Goal: Task Accomplishment & Management: Manage account settings

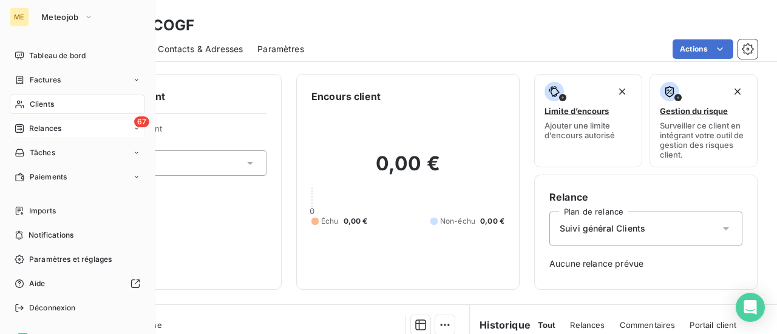
click at [50, 133] on span "Relances" at bounding box center [45, 128] width 32 height 11
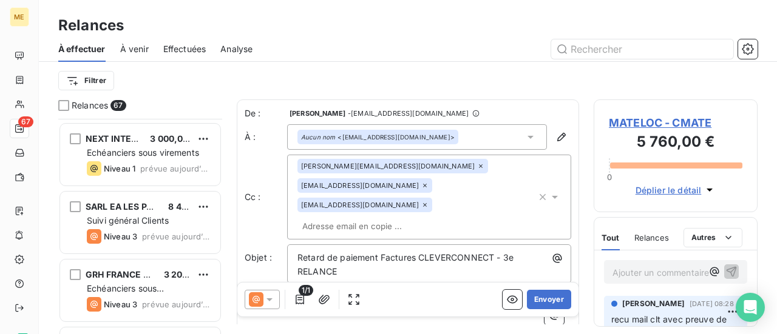
scroll to position [4339, 0]
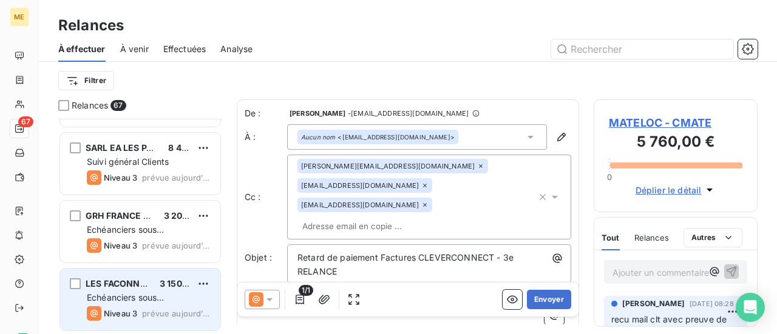
click at [174, 298] on div "Echéanciers sous prélèvements" at bounding box center [149, 298] width 124 height 12
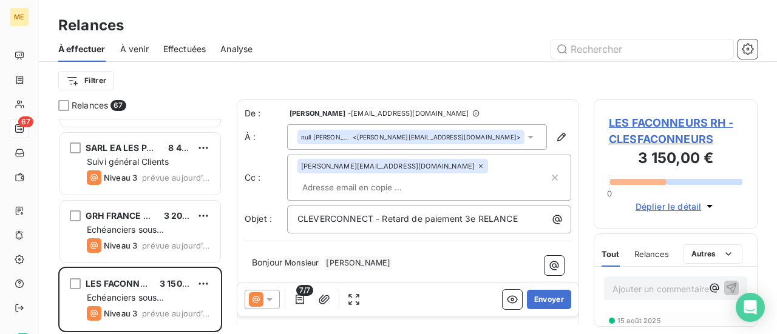
click at [640, 138] on span "LES FACONNEURS RH - CLESFACONNEURS" at bounding box center [676, 131] width 134 height 33
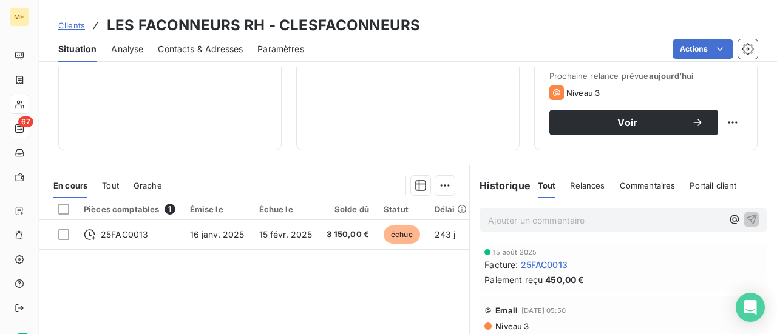
scroll to position [243, 0]
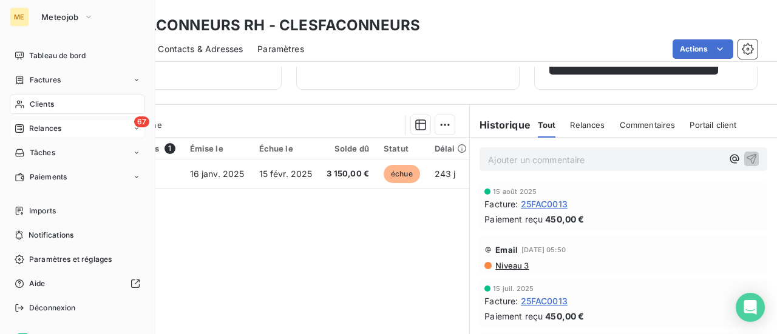
click at [34, 133] on span "Relances" at bounding box center [45, 128] width 32 height 11
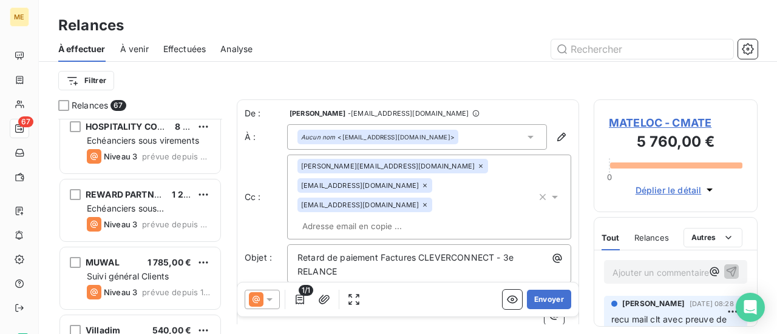
scroll to position [425, 0]
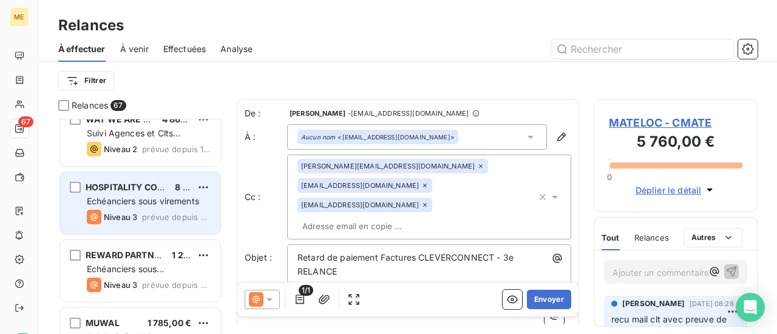
click at [164, 213] on span "prévue depuis 98 jours" at bounding box center [176, 217] width 69 height 10
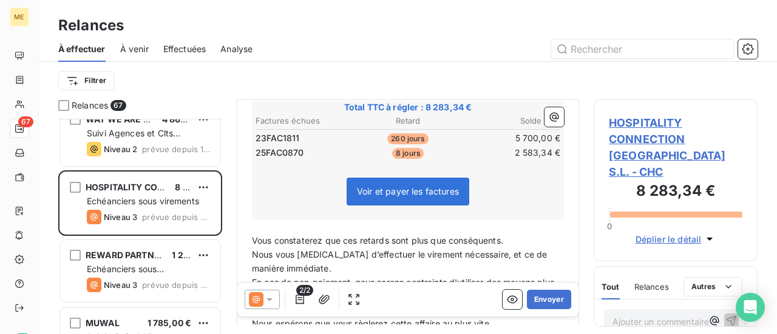
scroll to position [305, 0]
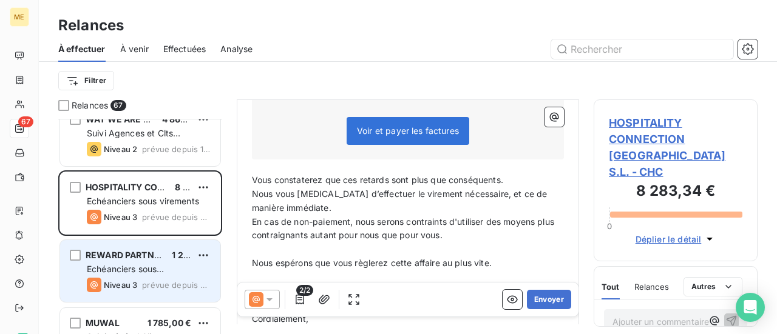
click at [170, 265] on div "Echéanciers sous prélèvements" at bounding box center [149, 269] width 124 height 12
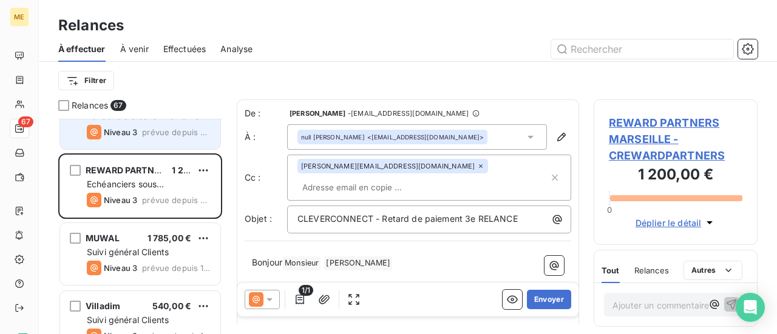
scroll to position [546, 0]
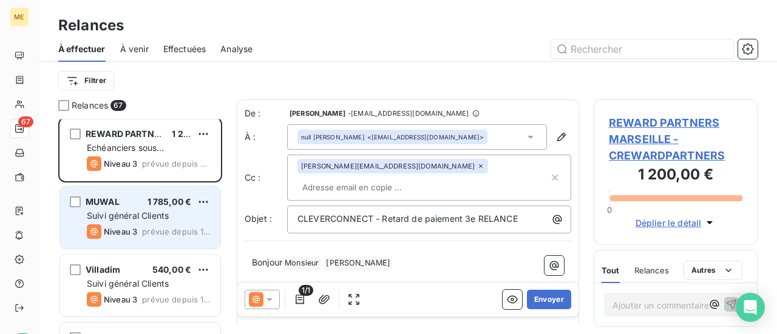
click at [159, 222] on div "MUWAL 1 785,00 € Suivi général Clients Niveau 3 prévue depuis 13 jours" at bounding box center [140, 218] width 160 height 62
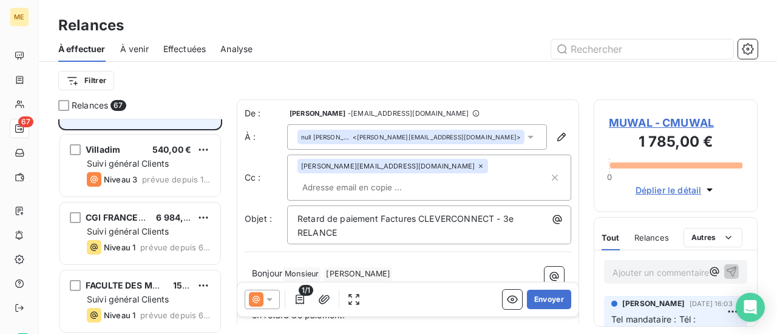
scroll to position [668, 0]
click at [159, 222] on div "6 984,00 €" at bounding box center [173, 217] width 35 height 12
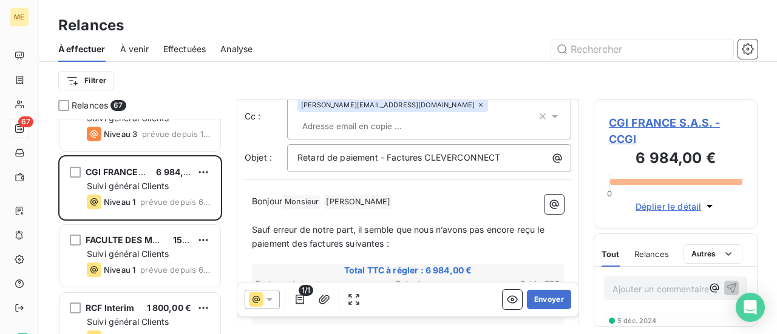
scroll to position [728, 0]
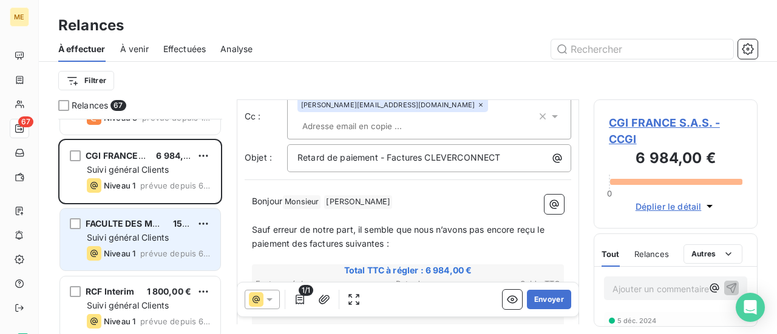
click at [147, 253] on span "prévue depuis 6 jours" at bounding box center [175, 254] width 70 height 10
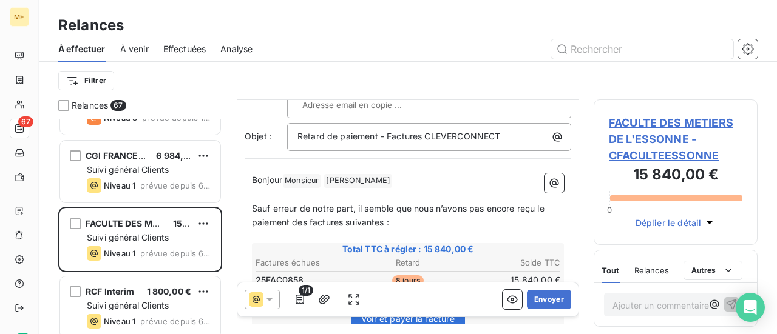
scroll to position [121, 0]
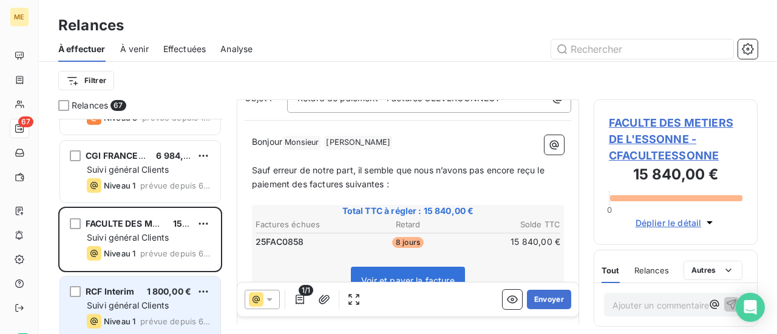
click at [144, 293] on div "RCF Interim 1 800,00 €" at bounding box center [149, 291] width 124 height 11
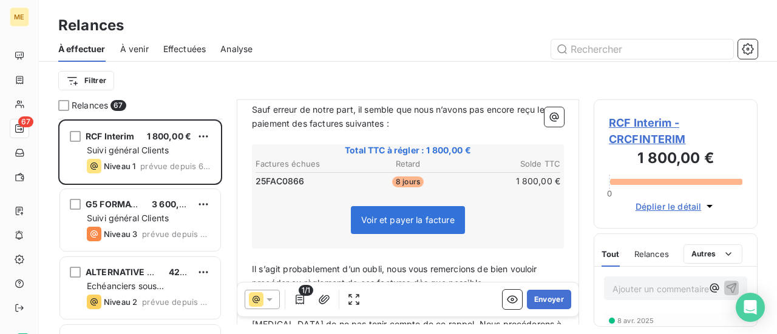
scroll to position [910, 0]
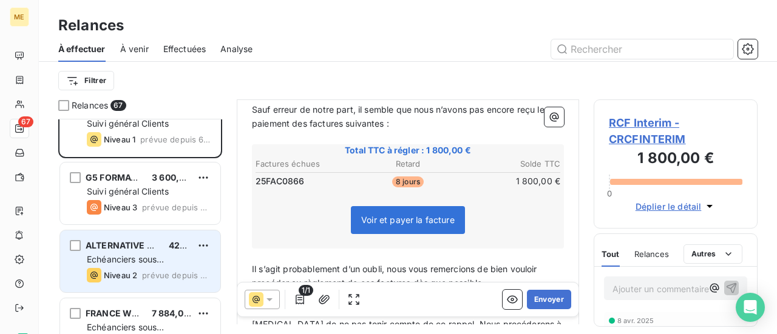
click at [151, 261] on span "Echéanciers sous prélèvements" at bounding box center [125, 265] width 77 height 22
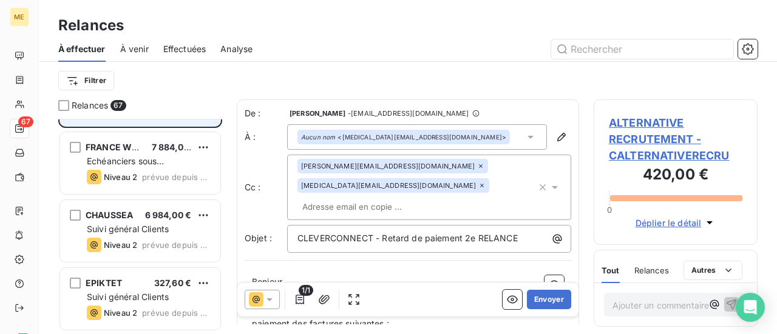
scroll to position [1093, 0]
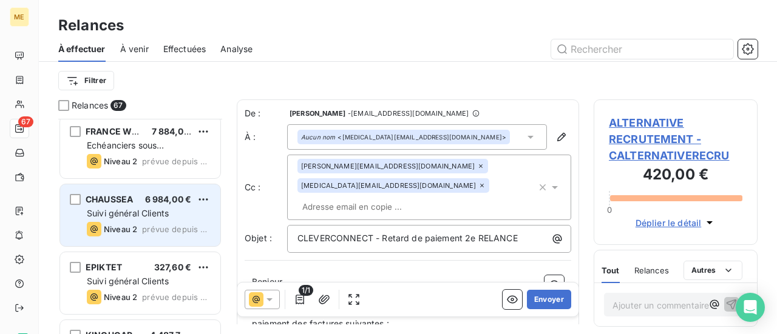
click at [144, 222] on div "Niveau 2 prévue depuis 2 jours" at bounding box center [149, 229] width 124 height 15
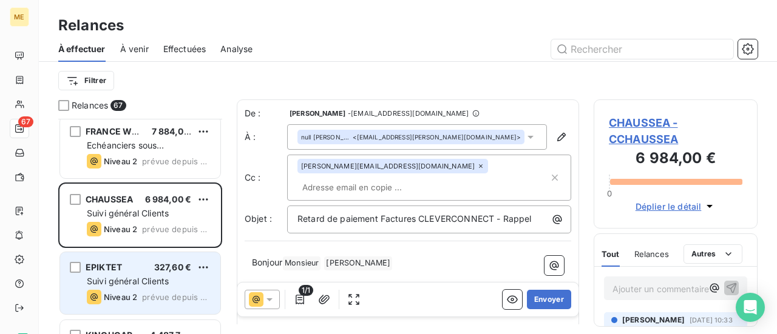
click at [142, 280] on span "Suivi général Clients" at bounding box center [128, 281] width 82 height 10
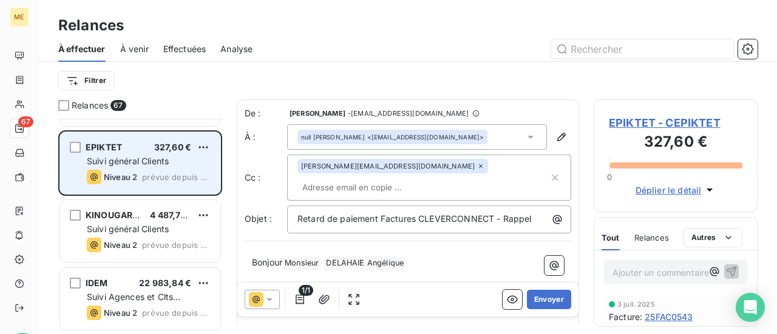
scroll to position [1214, 0]
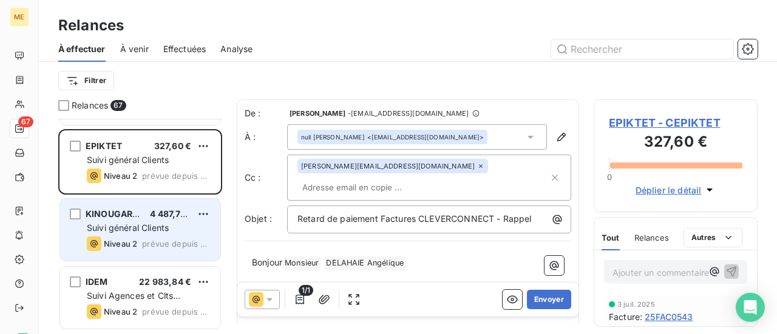
click at [141, 240] on div "Niveau 2 prévue depuis 2 jours" at bounding box center [149, 244] width 124 height 15
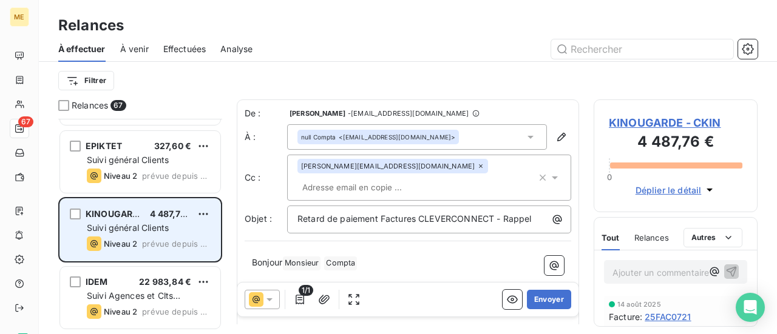
scroll to position [1275, 0]
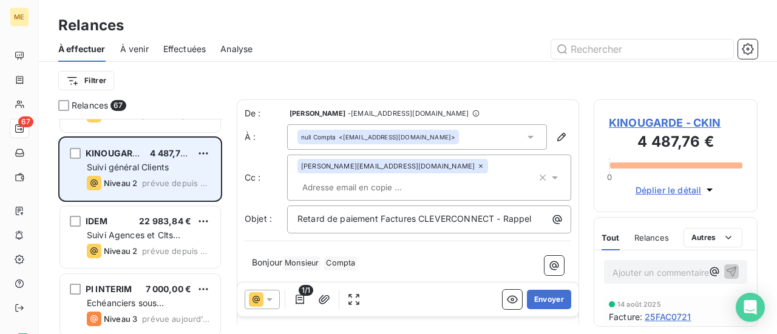
click at [141, 240] on div "Suivi Agences et Clts particuliers" at bounding box center [149, 235] width 124 height 12
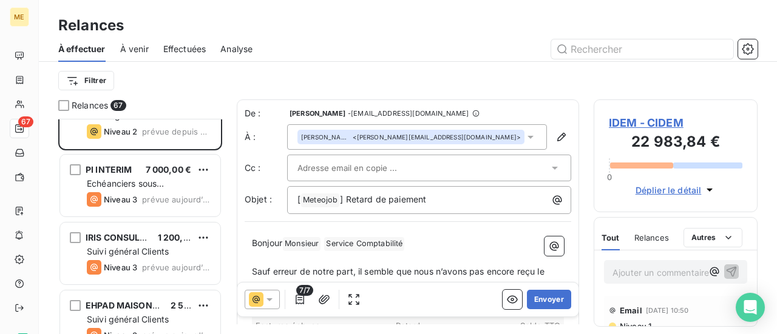
scroll to position [1396, 0]
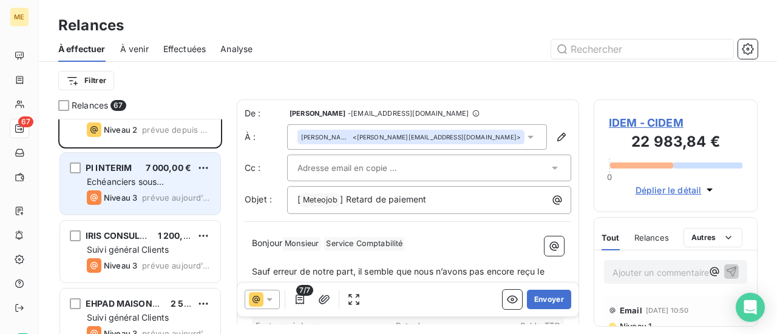
click at [148, 206] on div "PI INTERIM 7 000,00 € Echéanciers sous prélèvements Niveau 3 prévue [DATE]" at bounding box center [140, 184] width 160 height 62
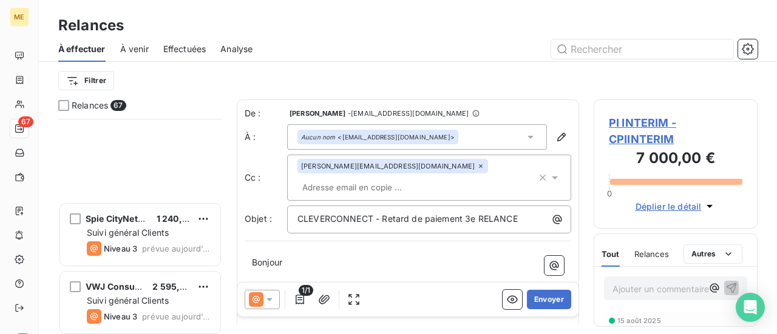
scroll to position [3096, 0]
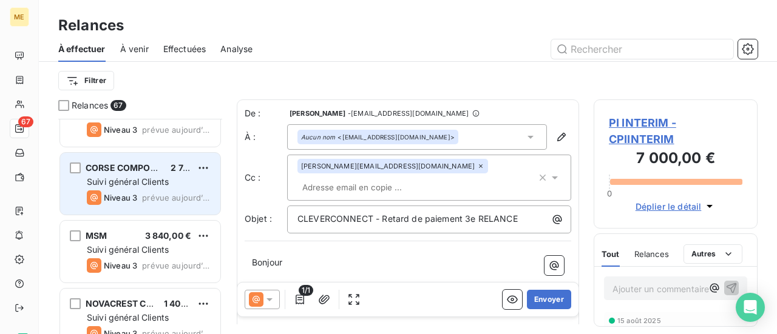
click at [160, 185] on span "Suivi général Clients" at bounding box center [128, 182] width 82 height 10
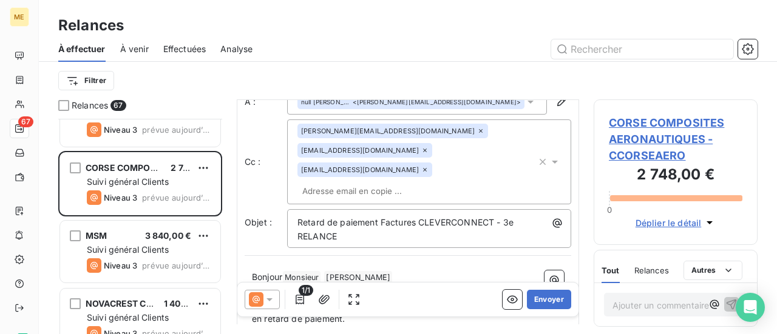
scroll to position [62, 0]
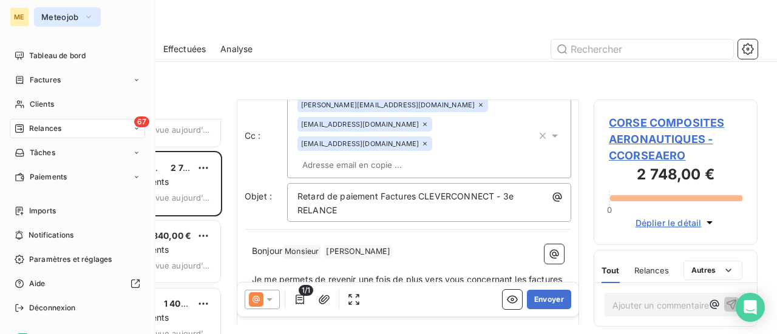
click at [84, 20] on icon "button" at bounding box center [89, 17] width 10 height 12
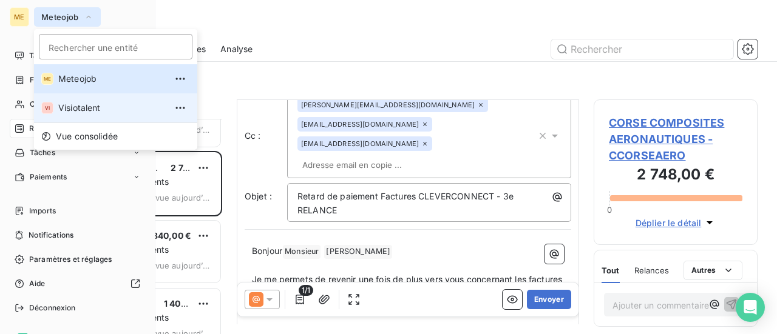
click at [83, 109] on span "Visiotalent" at bounding box center [111, 108] width 107 height 12
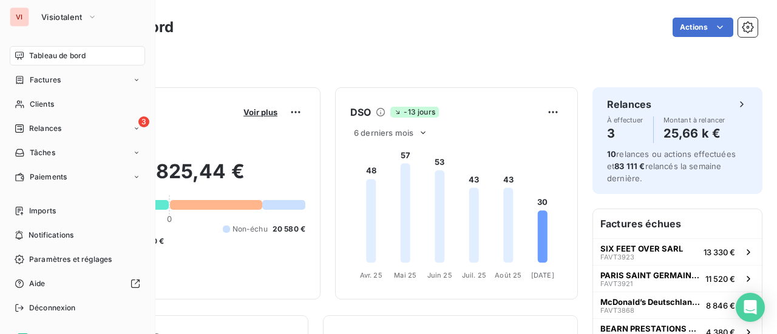
click at [250, 60] on div "Filtrer" at bounding box center [407, 61] width 699 height 23
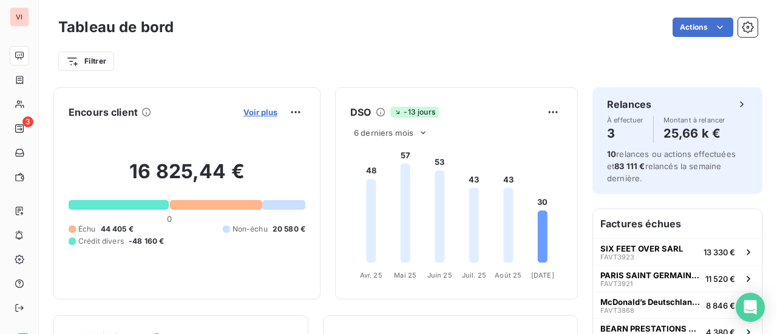
click at [243, 114] on span "Voir plus" at bounding box center [260, 112] width 34 height 10
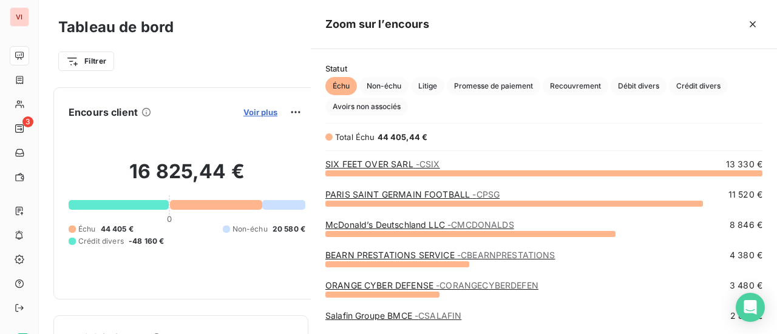
scroll to position [152, 456]
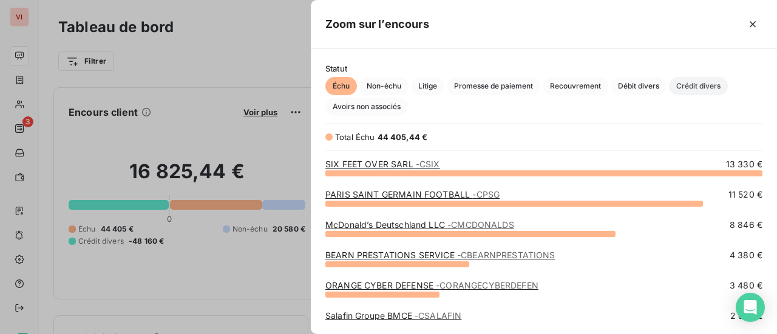
click at [711, 82] on span "Crédit divers" at bounding box center [698, 86] width 59 height 18
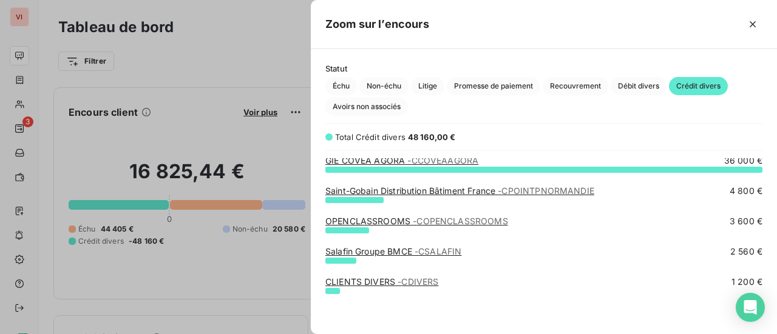
scroll to position [0, 0]
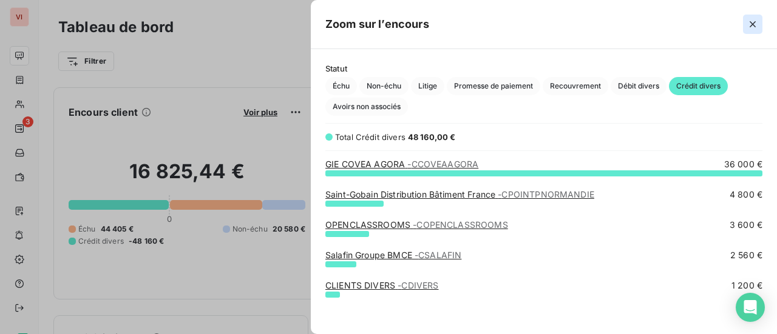
click at [745, 24] on button "button" at bounding box center [752, 24] width 19 height 19
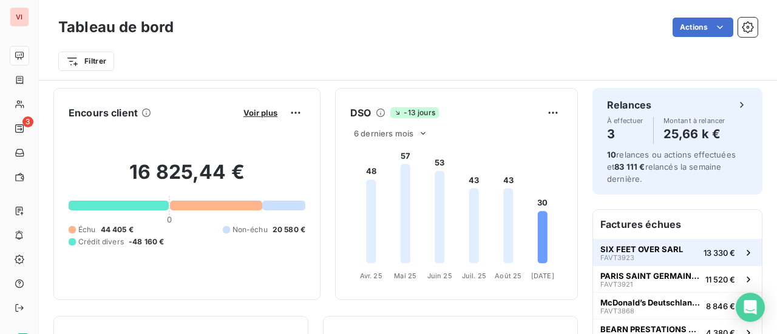
scroll to position [61, 0]
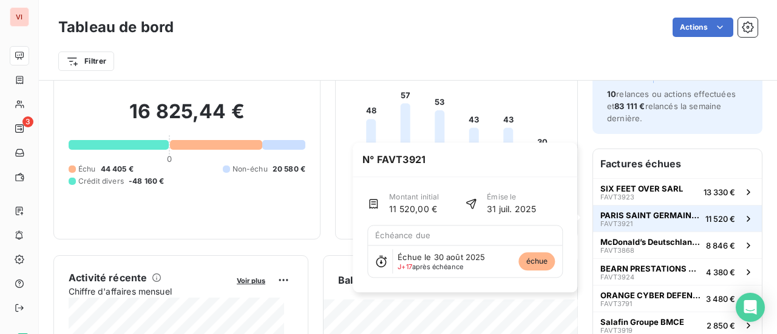
click at [620, 217] on span "PARIS SAINT GERMAIN FOOTBALL" at bounding box center [650, 216] width 100 height 10
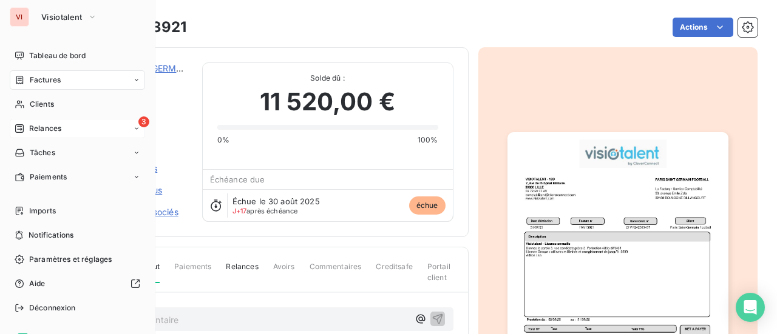
click at [67, 131] on div "3 Relances" at bounding box center [77, 128] width 135 height 19
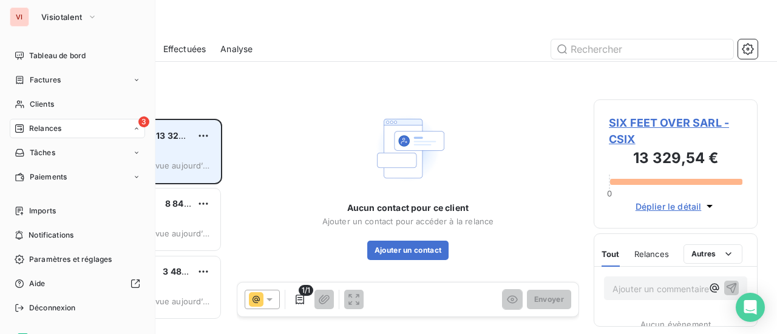
scroll to position [206, 154]
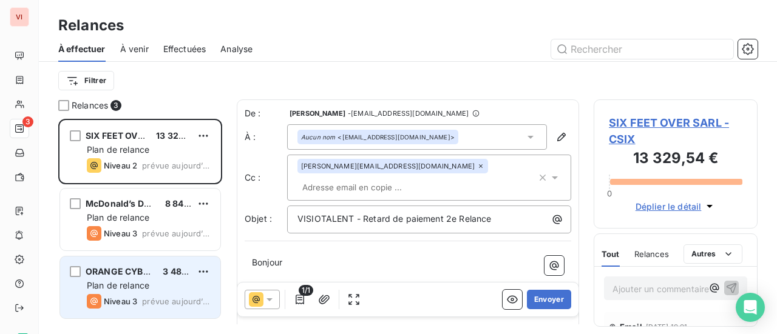
click at [165, 286] on div "Plan de relance" at bounding box center [149, 286] width 124 height 12
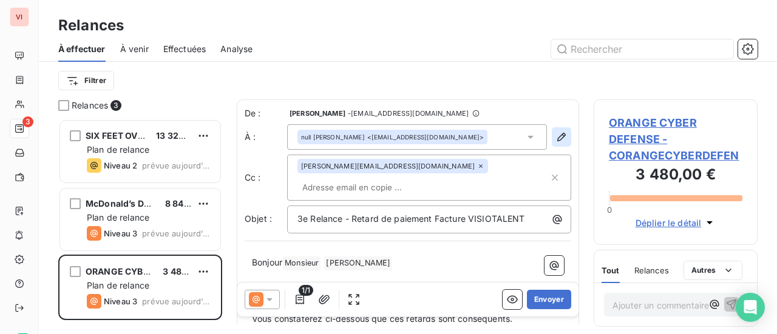
click at [555, 137] on icon "button" at bounding box center [561, 137] width 12 height 12
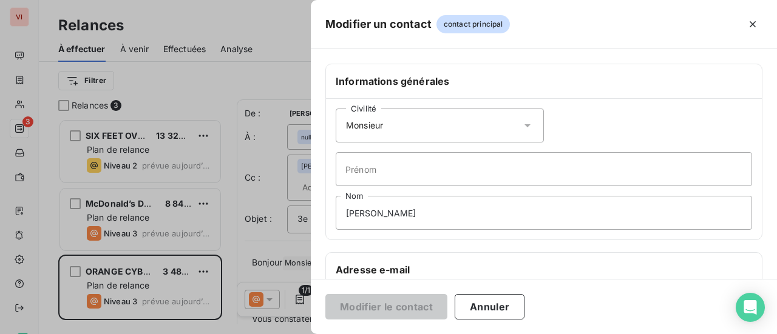
click at [521, 126] on icon at bounding box center [527, 126] width 12 height 12
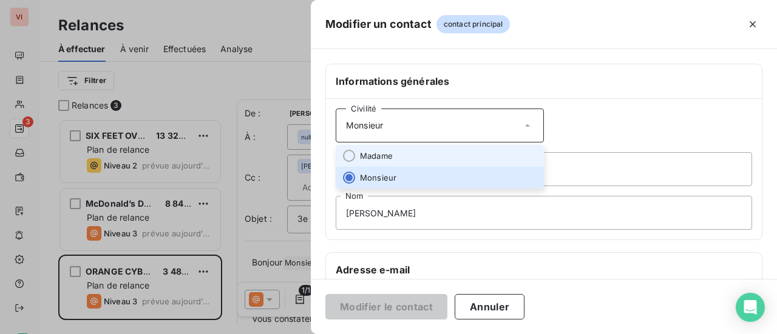
click at [491, 152] on li "Madame" at bounding box center [440, 156] width 208 height 22
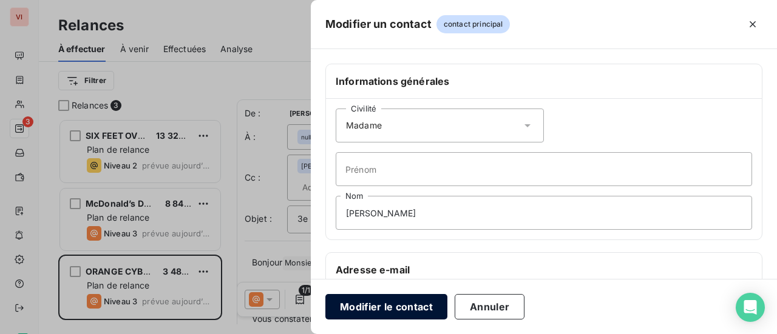
click at [403, 311] on button "Modifier le contact" at bounding box center [386, 306] width 122 height 25
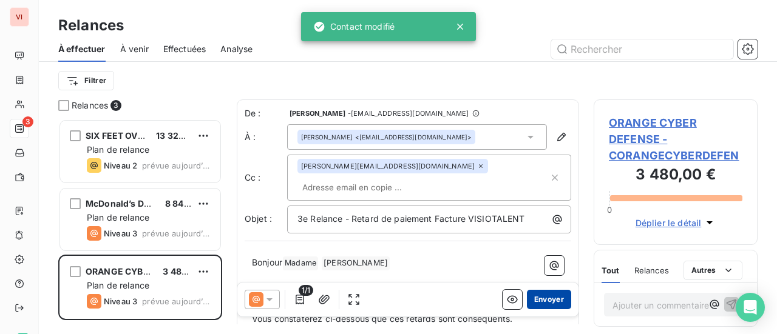
click at [537, 297] on button "Envoyer" at bounding box center [549, 299] width 44 height 19
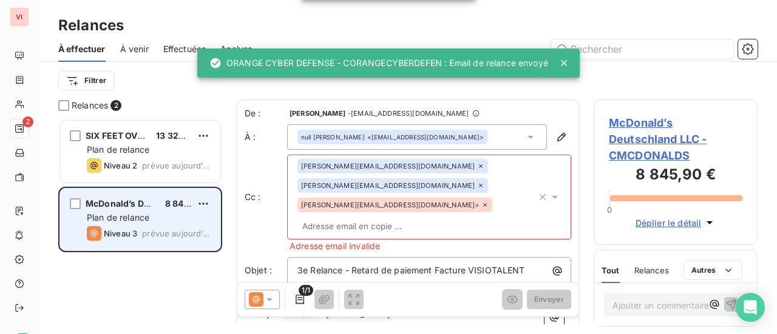
click at [155, 227] on div "Niveau 3 prévue aujourd’hui" at bounding box center [149, 233] width 124 height 15
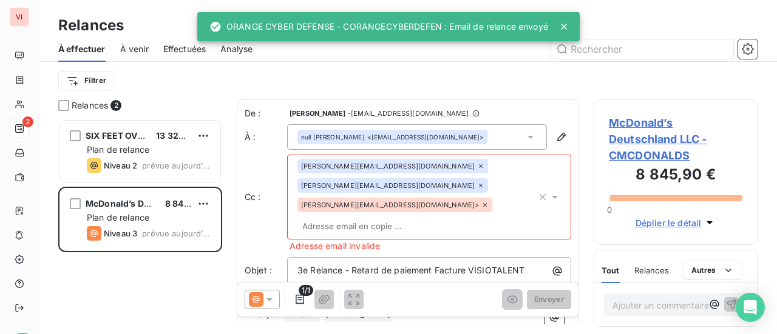
click at [270, 300] on icon at bounding box center [269, 300] width 6 height 3
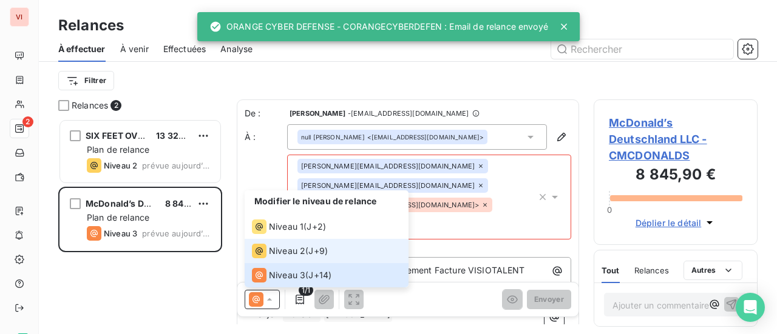
click at [296, 256] on span "Niveau 2" at bounding box center [287, 251] width 36 height 12
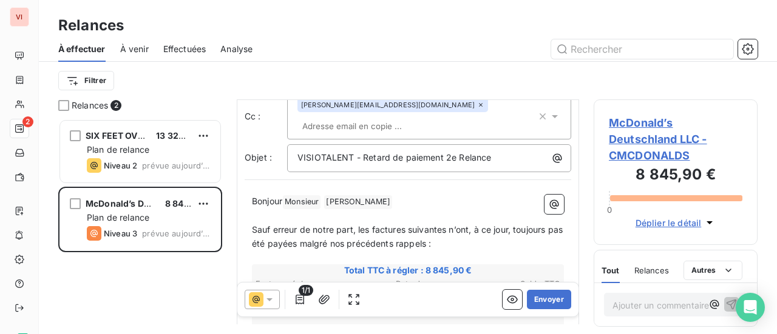
scroll to position [123, 0]
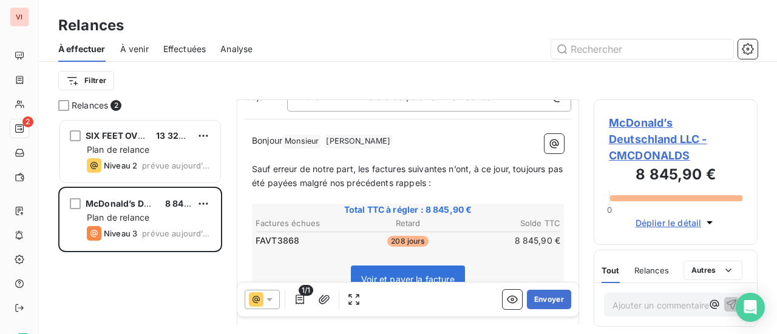
click at [647, 138] on span "McDonald’s Deutschland LLC - CMCDONALDS" at bounding box center [676, 139] width 134 height 49
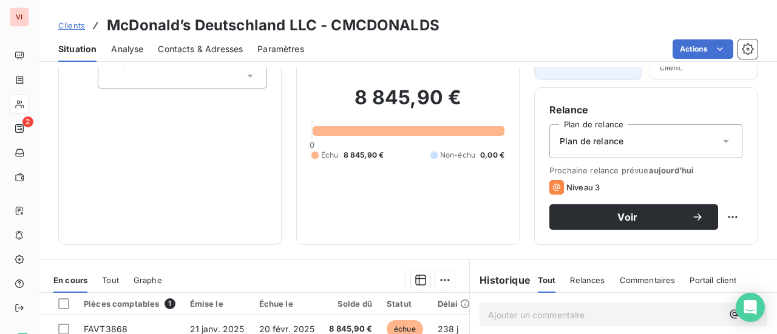
scroll to position [121, 0]
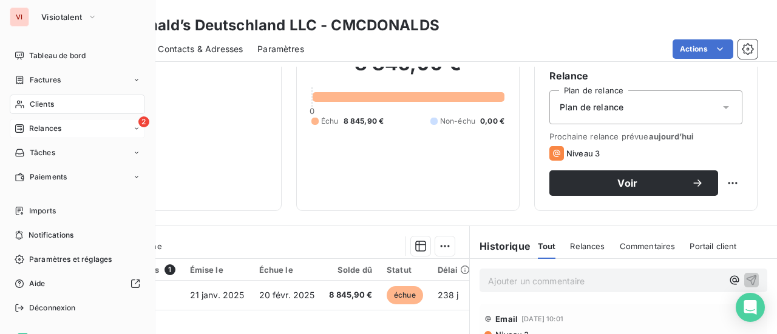
click at [61, 133] on span "Relances" at bounding box center [45, 128] width 32 height 11
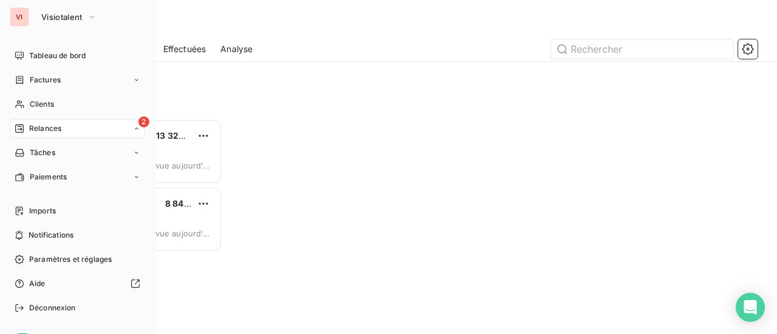
scroll to position [206, 154]
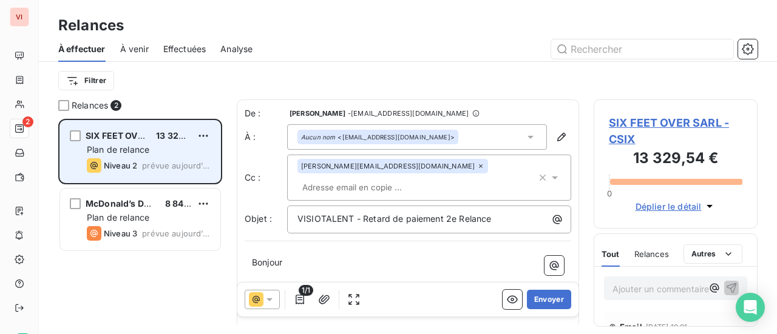
click at [170, 149] on div "Plan de relance" at bounding box center [149, 150] width 124 height 12
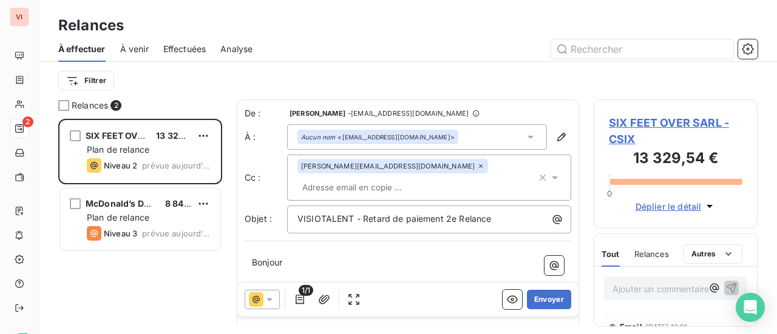
click at [638, 124] on span "SIX FEET OVER SARL - CSIX" at bounding box center [676, 131] width 134 height 33
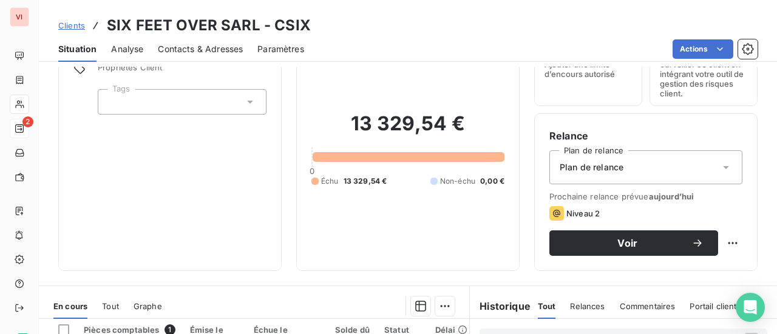
scroll to position [61, 0]
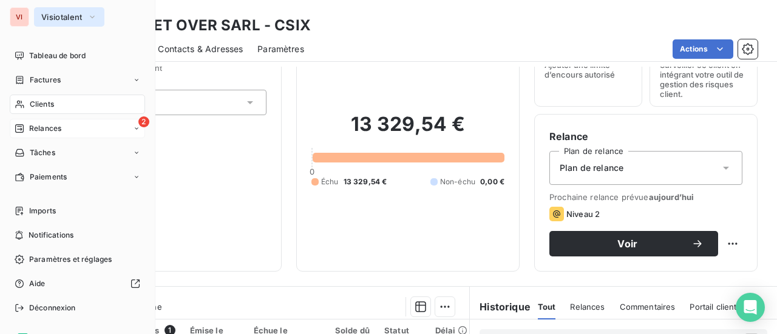
click at [79, 21] on span "Visiotalent" at bounding box center [61, 17] width 41 height 10
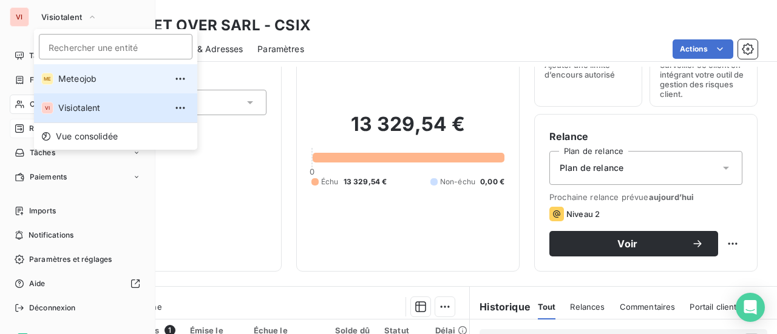
click at [91, 76] on span "Meteojob" at bounding box center [111, 79] width 107 height 12
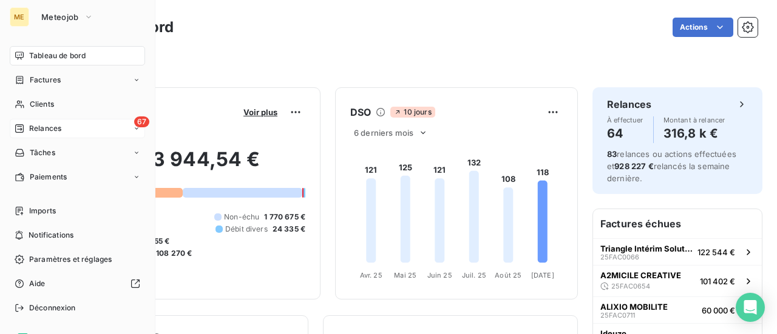
click at [56, 134] on div "67 Relances" at bounding box center [77, 128] width 135 height 19
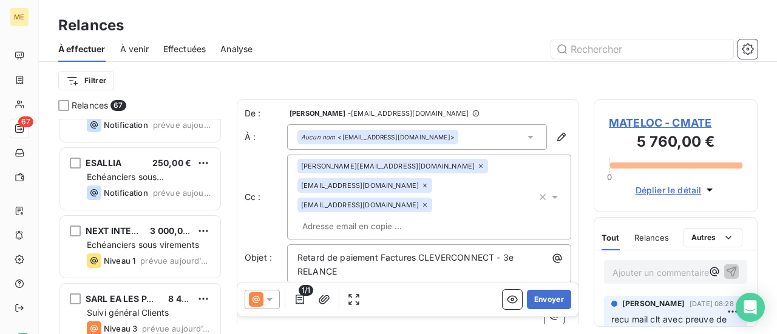
scroll to position [4339, 0]
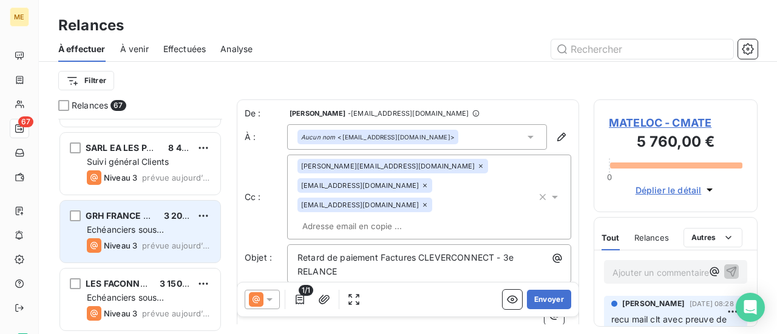
click at [175, 228] on div "Echéanciers sous prélèvements" at bounding box center [149, 230] width 124 height 12
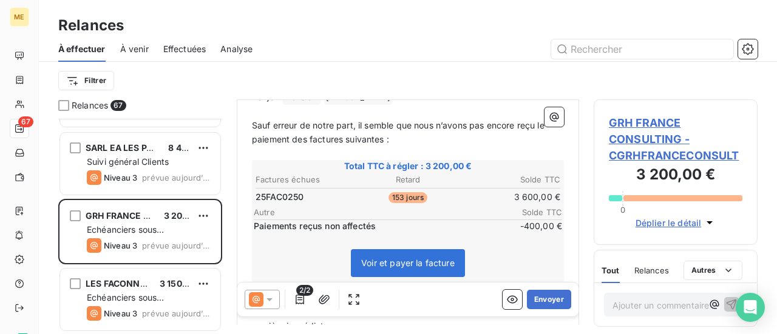
scroll to position [182, 0]
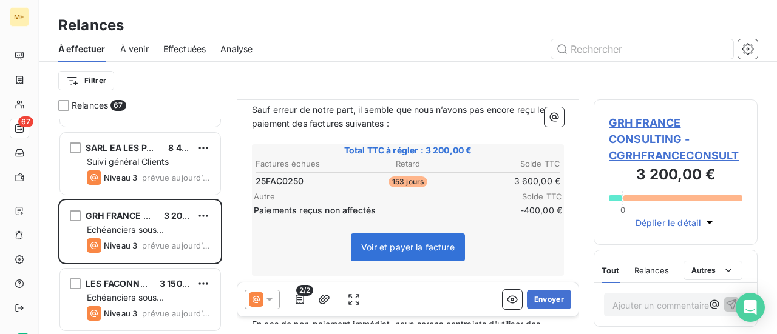
click at [636, 140] on span "GRH FRANCE CONSULTING - CGRHFRANCECONSULT" at bounding box center [676, 139] width 134 height 49
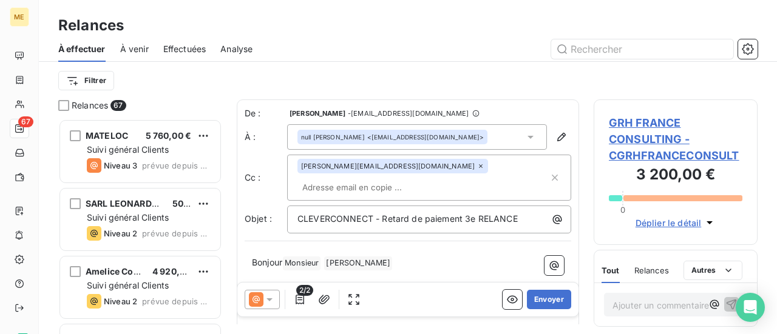
scroll to position [206, 154]
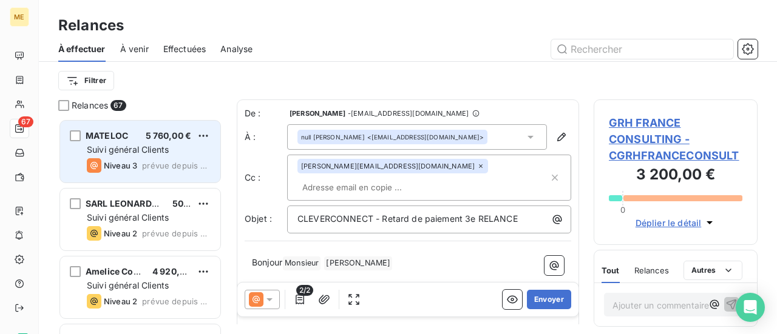
click at [128, 164] on span "Niveau 3" at bounding box center [120, 166] width 33 height 10
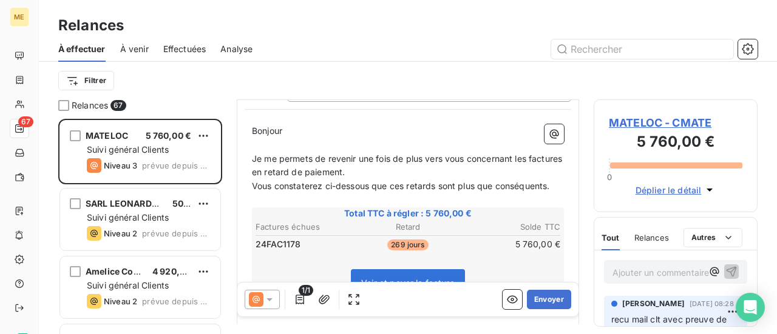
scroll to position [243, 0]
